Goal: Information Seeking & Learning: Learn about a topic

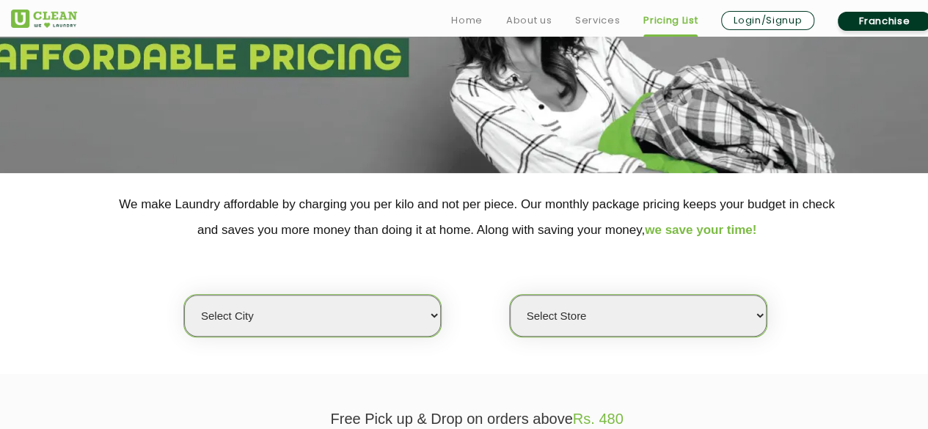
scroll to position [220, 0]
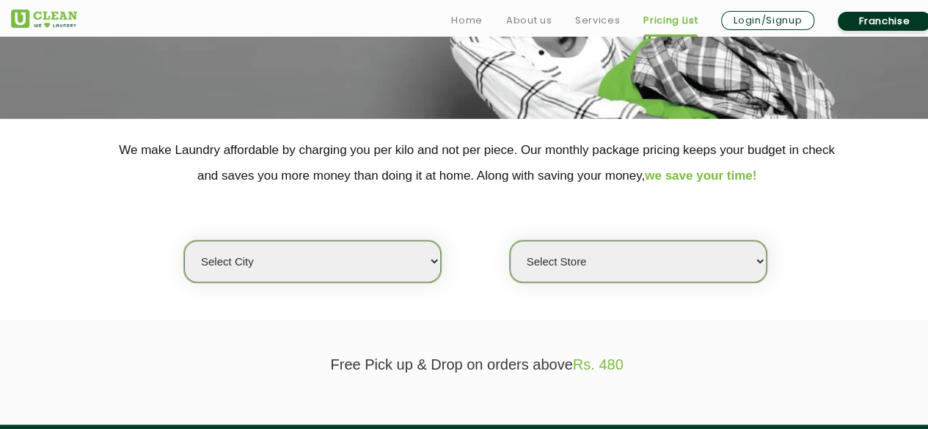
click at [381, 269] on select "Select city [GEOGRAPHIC_DATA] [GEOGRAPHIC_DATA] [GEOGRAPHIC_DATA] [GEOGRAPHIC_D…" at bounding box center [312, 262] width 257 height 42
select select "37"
click at [184, 241] on select "Select city [GEOGRAPHIC_DATA] [GEOGRAPHIC_DATA] [GEOGRAPHIC_DATA] [GEOGRAPHIC_D…" at bounding box center [312, 262] width 257 height 42
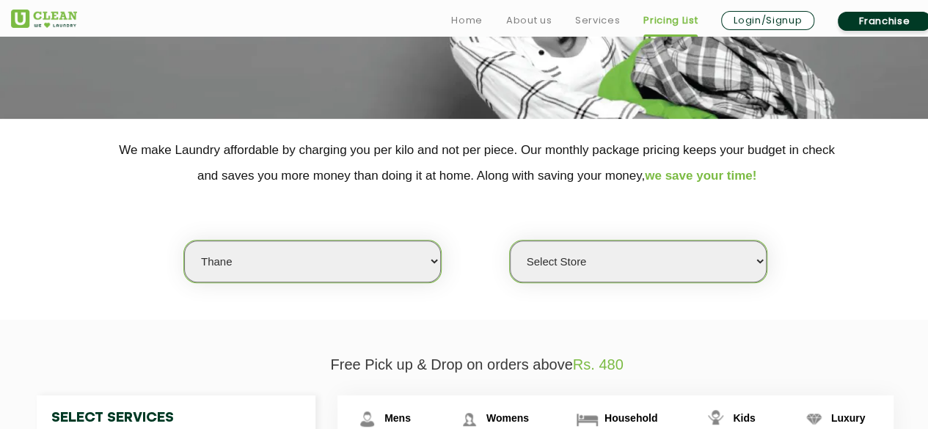
click at [659, 267] on select "Select Store [GEOGRAPHIC_DATA][PERSON_NAME]" at bounding box center [638, 262] width 257 height 42
select select "371"
click at [510, 241] on select "Select Store [GEOGRAPHIC_DATA][PERSON_NAME]" at bounding box center [638, 262] width 257 height 42
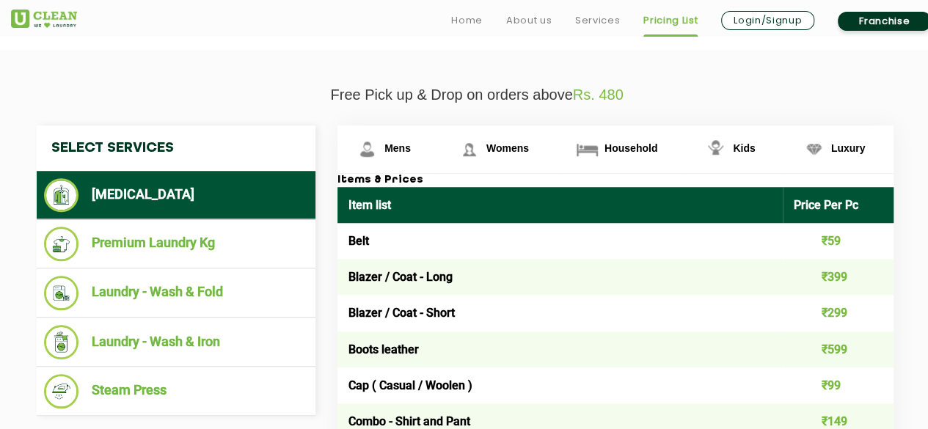
scroll to position [513, 0]
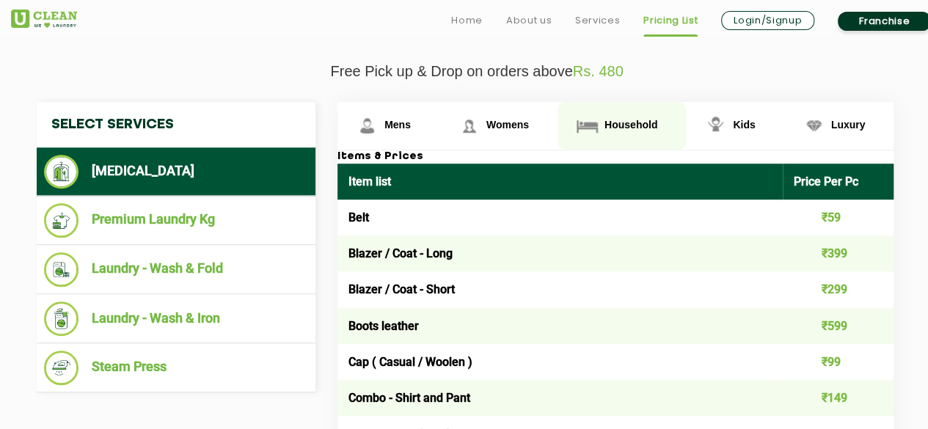
click at [411, 123] on span "Household" at bounding box center [397, 125] width 26 height 12
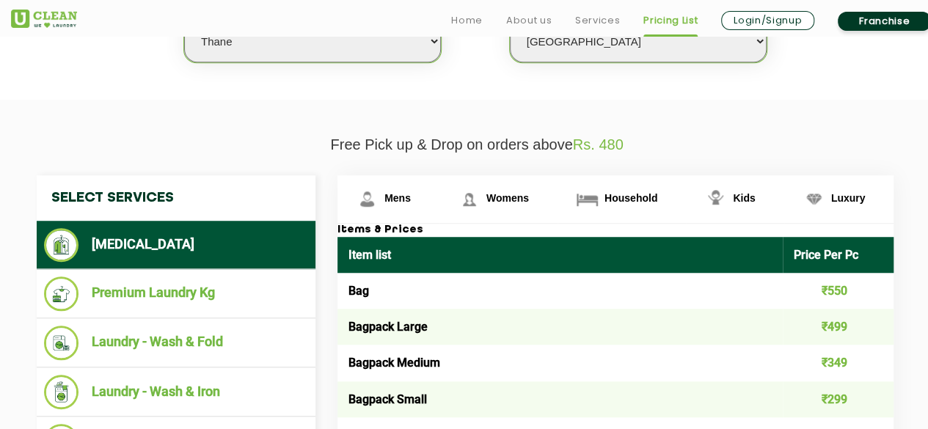
scroll to position [587, 0]
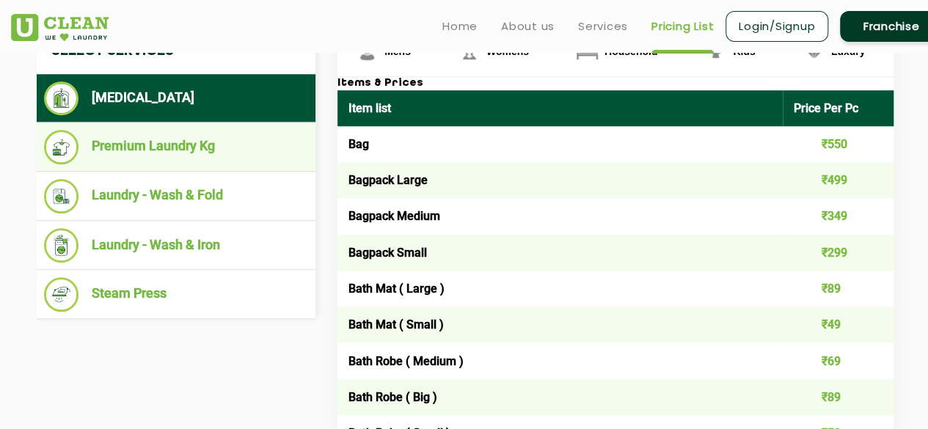
click at [197, 150] on li "Premium Laundry Kg" at bounding box center [176, 147] width 264 height 34
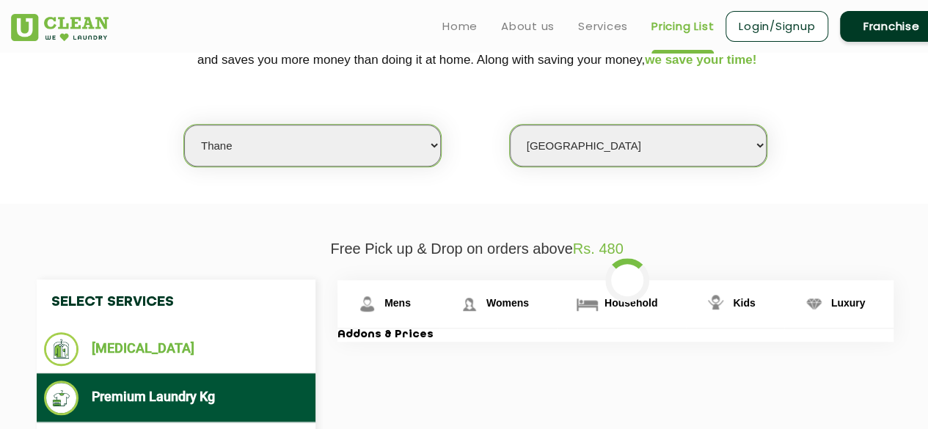
scroll to position [440, 0]
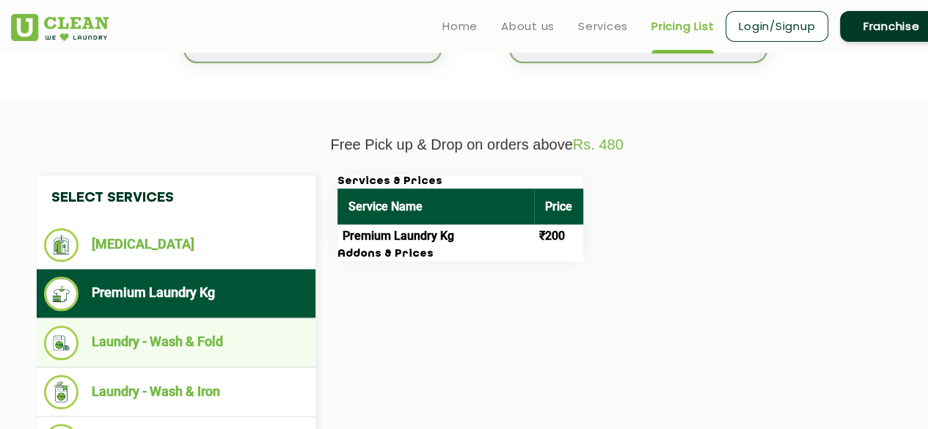
click at [156, 353] on li "Laundry - Wash & Fold" at bounding box center [176, 343] width 264 height 34
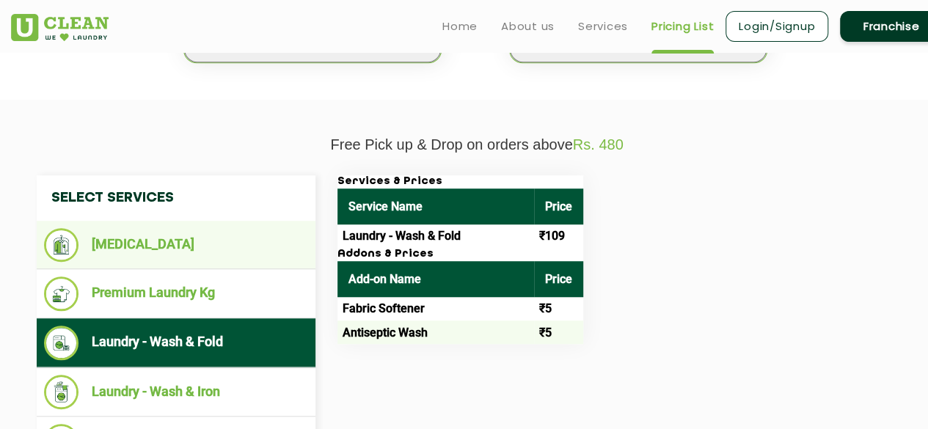
click at [150, 242] on li "[MEDICAL_DATA]" at bounding box center [176, 245] width 264 height 34
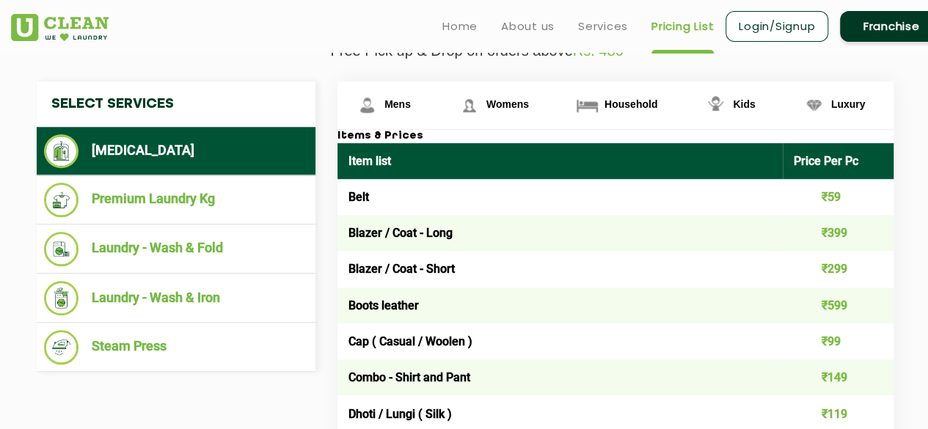
scroll to position [513, 0]
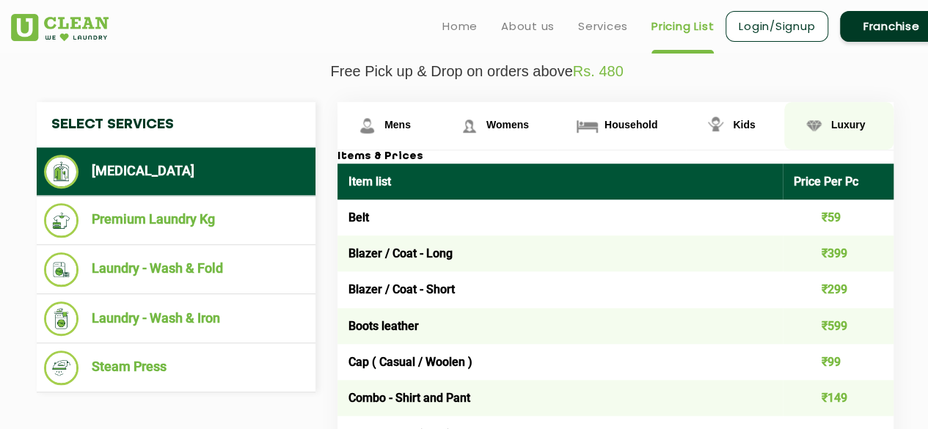
click at [411, 122] on span "Luxury" at bounding box center [397, 125] width 26 height 12
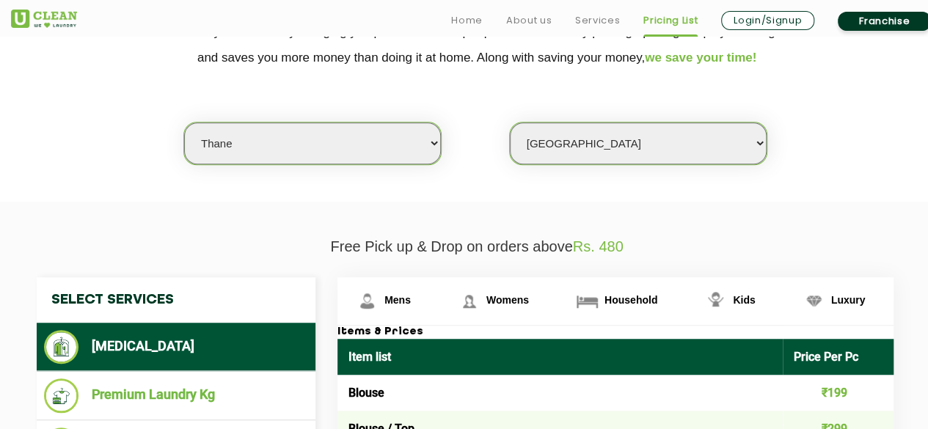
scroll to position [440, 0]
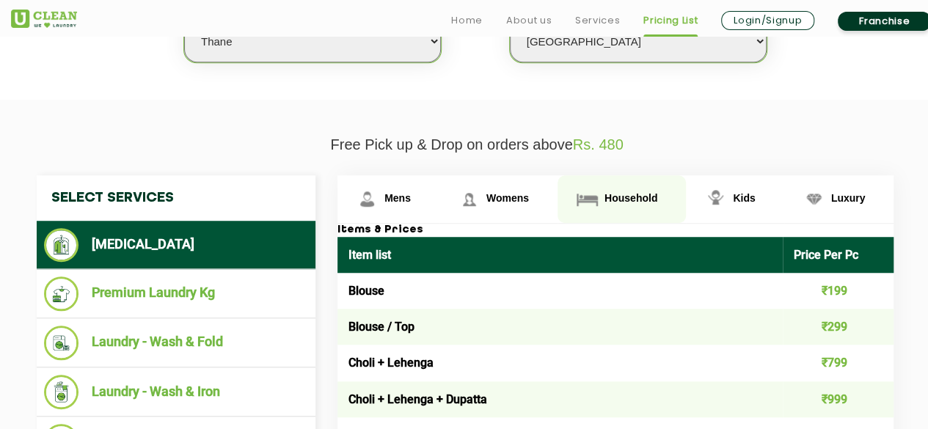
click at [439, 202] on link "Household" at bounding box center [388, 199] width 102 height 48
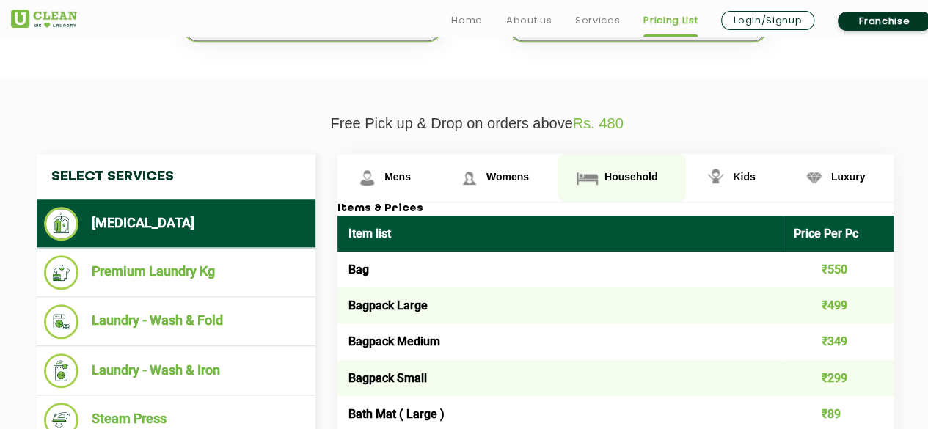
scroll to position [484, 0]
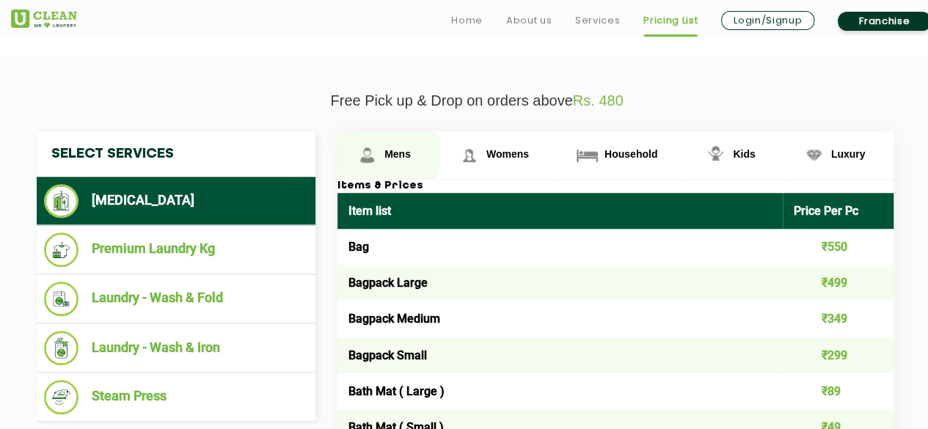
click at [389, 156] on span "Mens" at bounding box center [397, 154] width 26 height 12
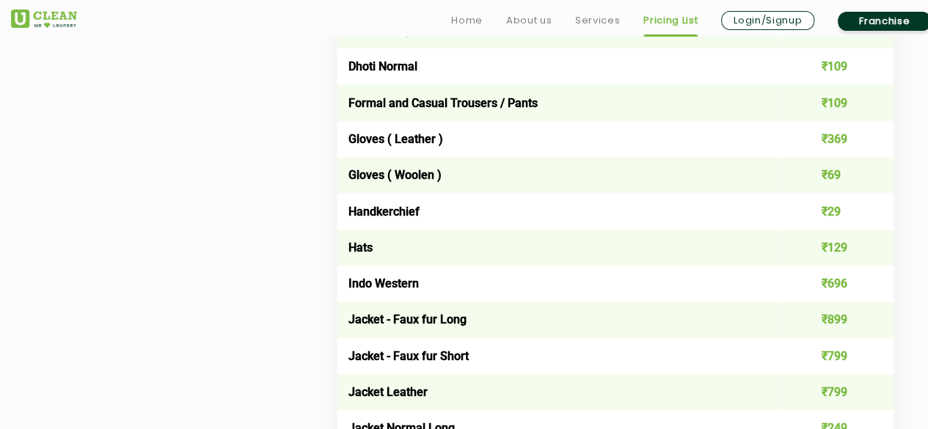
scroll to position [1351, 0]
